Goal: Information Seeking & Learning: Find contact information

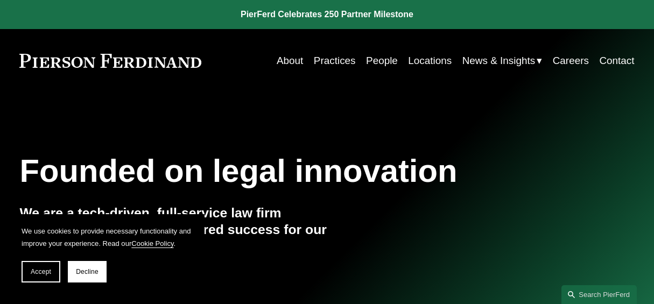
click at [366, 57] on link "People" at bounding box center [382, 61] width 32 height 20
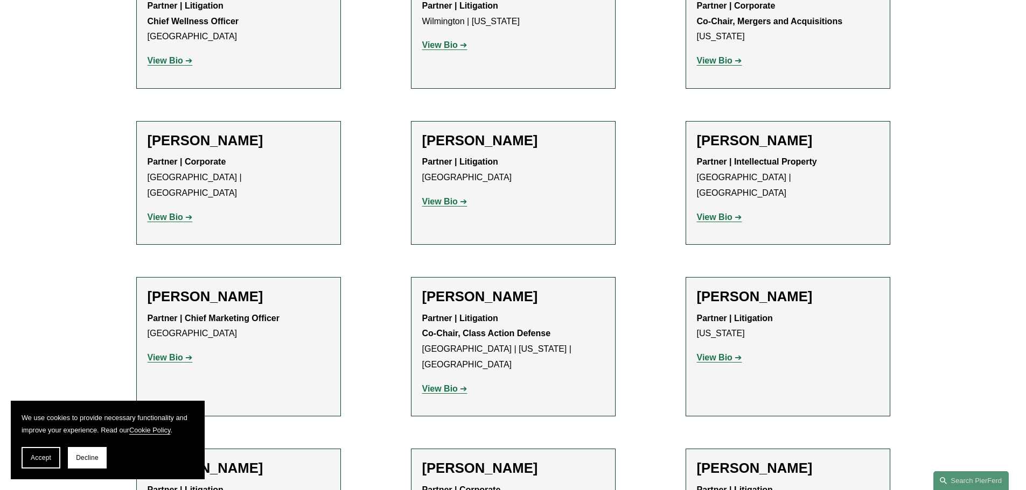
scroll to position [8909, 0]
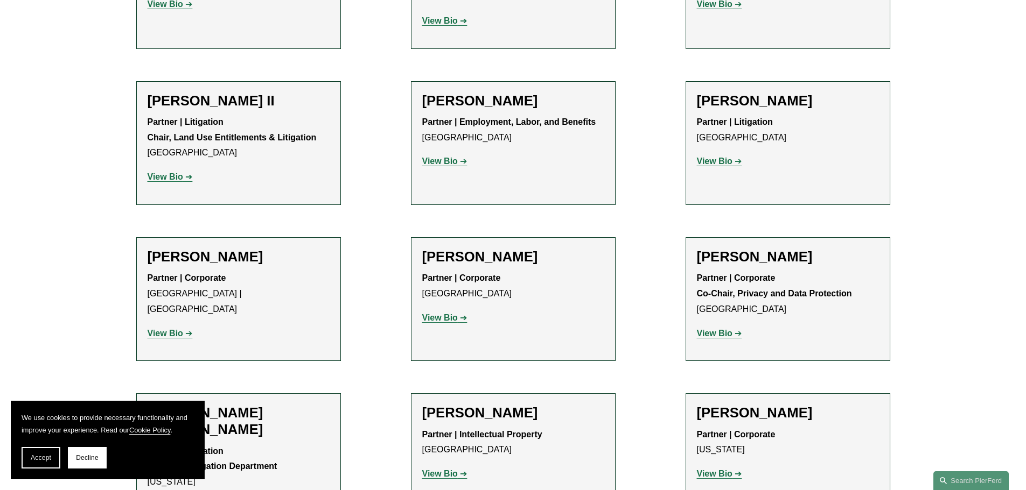
scroll to position [1284, 0]
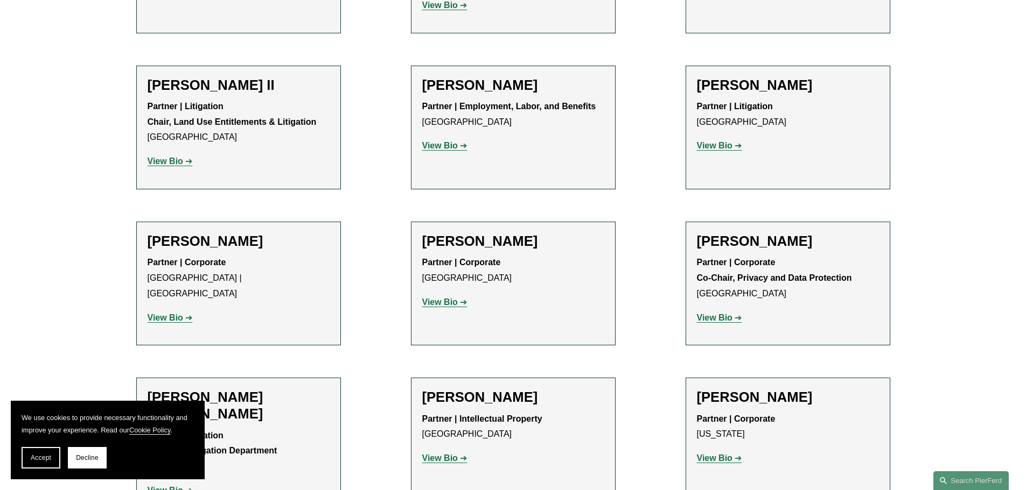
scroll to position [1569, 0]
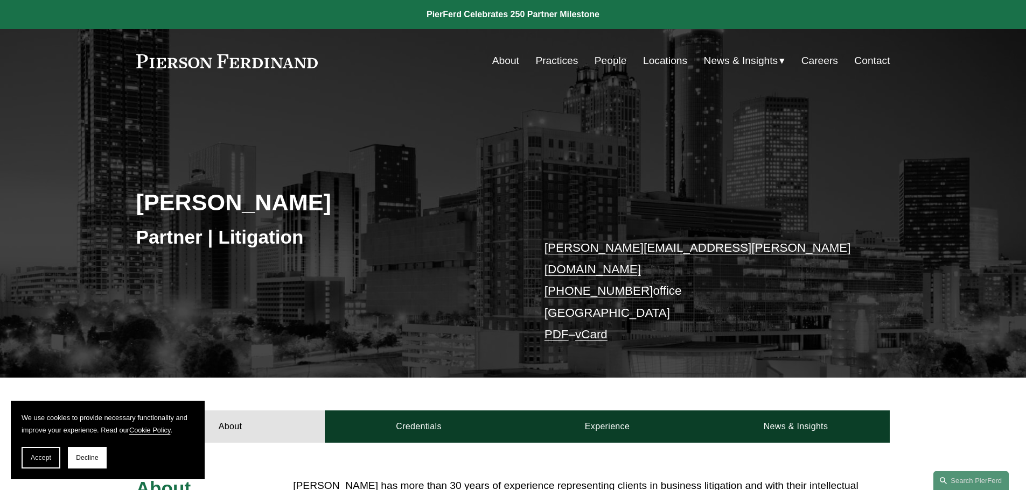
drag, startPoint x: 1024, startPoint y: 96, endPoint x: 1036, endPoint y: 149, distance: 53.7
click at [96, 458] on span "Decline" at bounding box center [87, 458] width 23 height 8
